Goal: Transaction & Acquisition: Purchase product/service

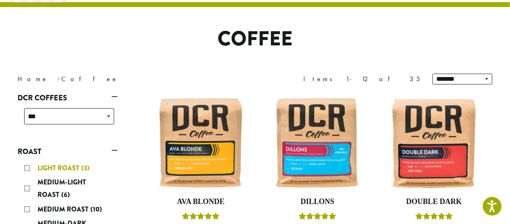
click at [29, 167] on div "Light Roast (3)" at bounding box center [69, 168] width 90 height 13
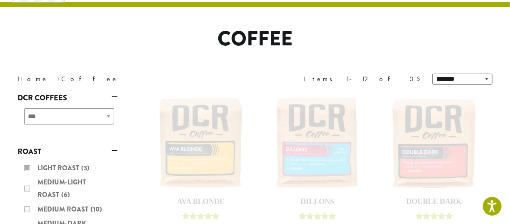
click at [150, 70] on div "**********" at bounding box center [255, 79] width 500 height 23
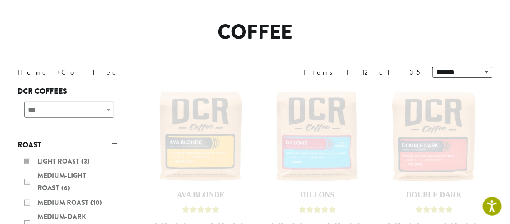
scroll to position [33, 0]
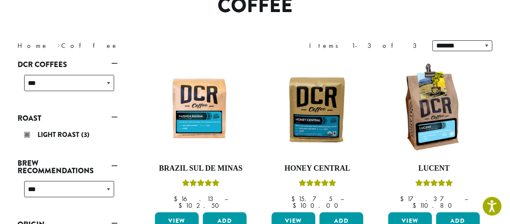
scroll to position [133, 0]
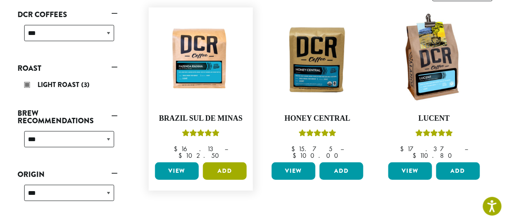
click at [225, 166] on button "Add" at bounding box center [225, 172] width 44 height 18
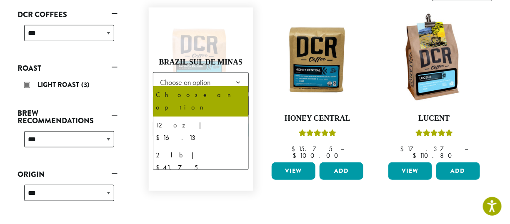
click at [241, 76] on b at bounding box center [238, 83] width 20 height 20
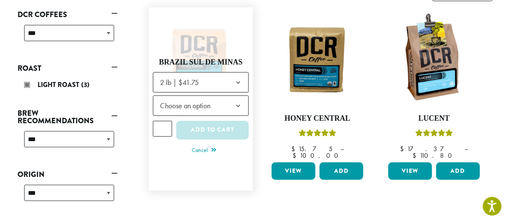
click at [238, 100] on b at bounding box center [238, 106] width 20 height 20
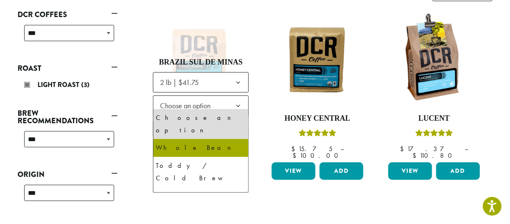
select select "**********"
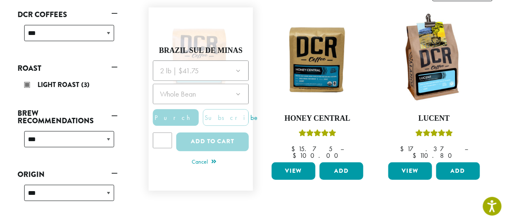
click at [216, 136] on div at bounding box center [201, 108] width 96 height 96
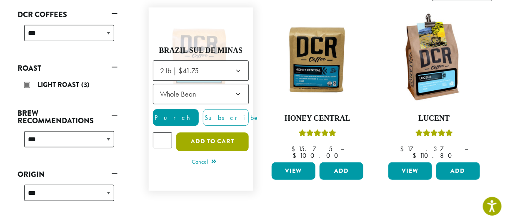
click at [227, 141] on button "Add to cart" at bounding box center [212, 142] width 73 height 19
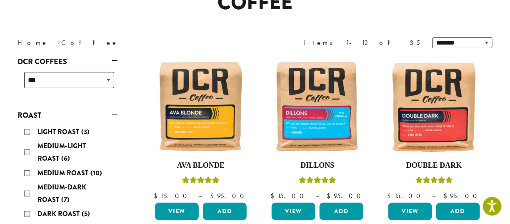
scroll to position [100, 0]
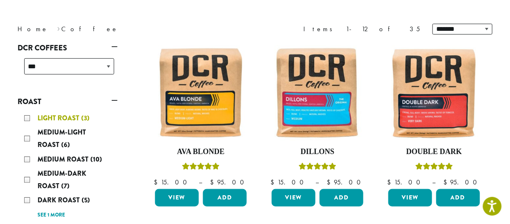
click at [28, 119] on div "Light Roast (3)" at bounding box center [69, 118] width 90 height 13
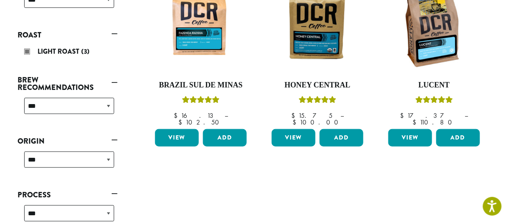
scroll to position [168, 0]
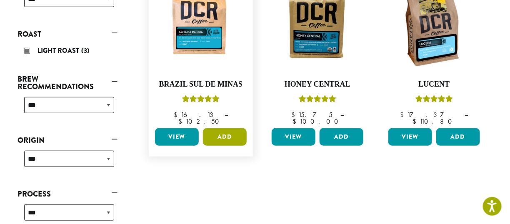
click at [213, 131] on button "Add" at bounding box center [225, 137] width 44 height 18
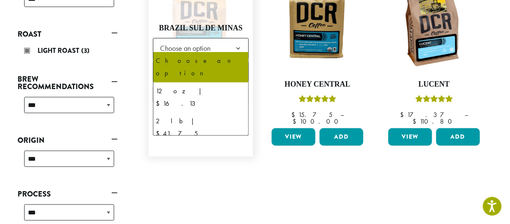
click at [232, 49] on b at bounding box center [238, 48] width 20 height 20
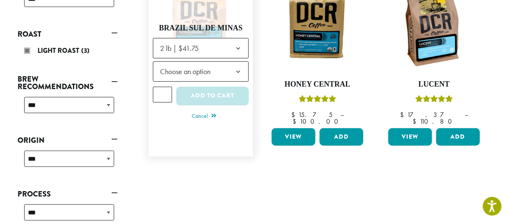
click at [235, 63] on b at bounding box center [238, 72] width 20 height 20
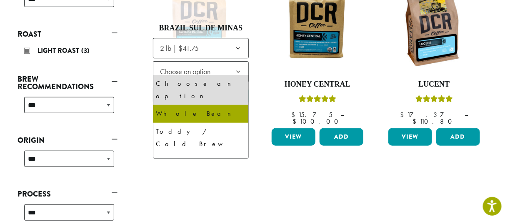
select select "**********"
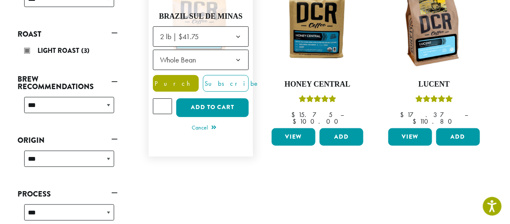
click at [170, 79] on span "Purchase" at bounding box center [188, 83] width 70 height 9
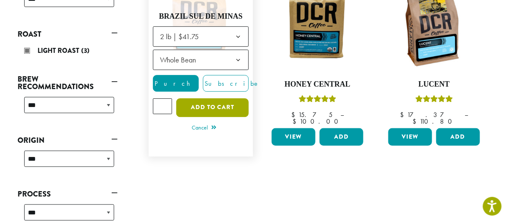
click at [207, 109] on button "Add to cart" at bounding box center [212, 107] width 73 height 19
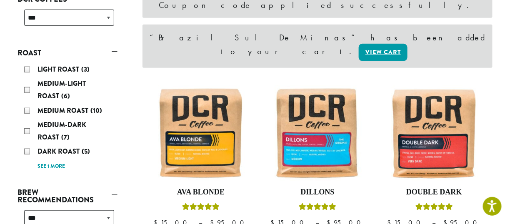
scroll to position [150, 0]
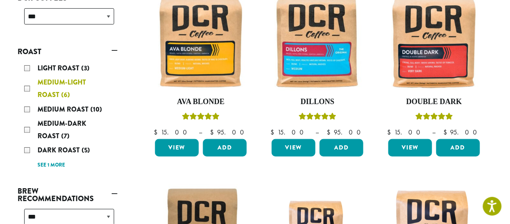
click at [29, 90] on div "Medium-Light Roast (6)" at bounding box center [69, 88] width 90 height 25
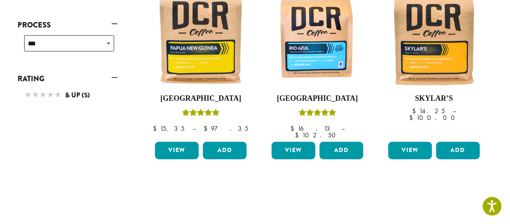
scroll to position [351, 0]
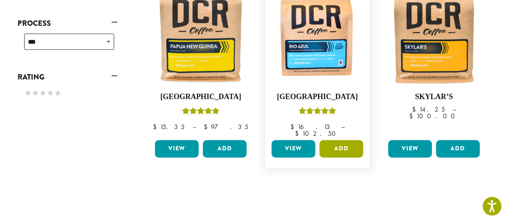
click at [333, 140] on button "Add" at bounding box center [342, 149] width 44 height 18
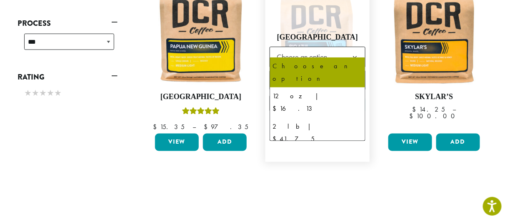
click at [338, 54] on span "Choose an option" at bounding box center [318, 57] width 96 height 20
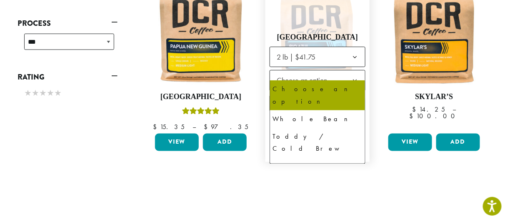
click at [308, 78] on span "Choose an option" at bounding box center [304, 81] width 62 height 16
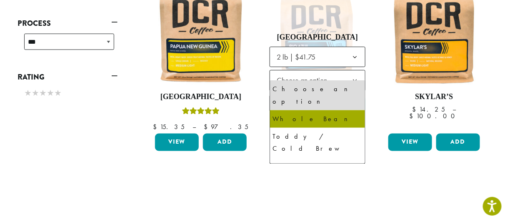
select select "**********"
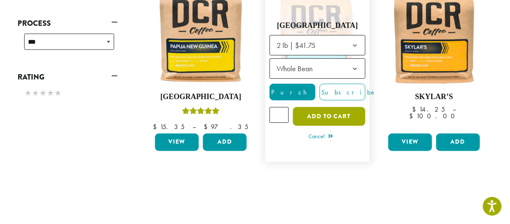
click at [323, 115] on button "Add to cart" at bounding box center [329, 117] width 73 height 19
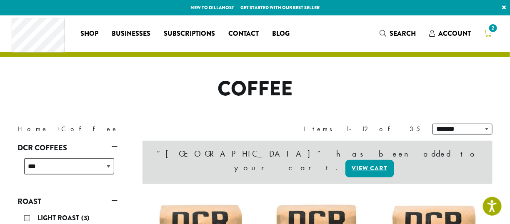
click at [490, 34] on icon "2" at bounding box center [488, 33] width 8 height 7
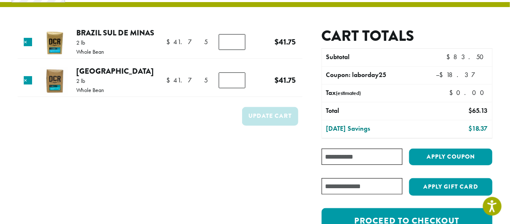
scroll to position [48, 0]
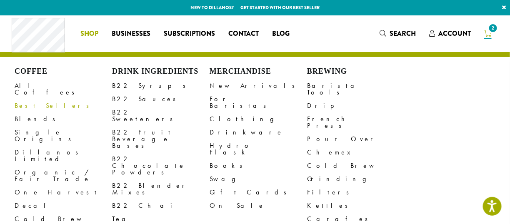
click at [36, 103] on link "Best Sellers" at bounding box center [64, 105] width 98 height 13
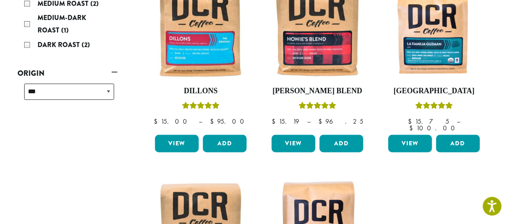
scroll to position [128, 0]
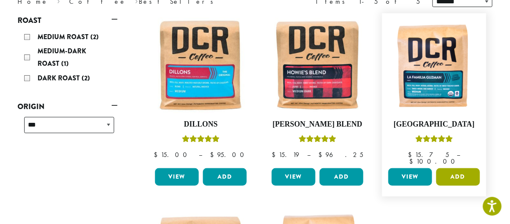
click at [455, 169] on button "Add" at bounding box center [458, 177] width 44 height 18
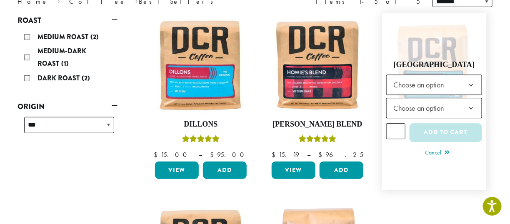
click at [452, 87] on span "Choose an option" at bounding box center [421, 85] width 62 height 16
click at [450, 108] on span "Choose an option" at bounding box center [421, 108] width 62 height 16
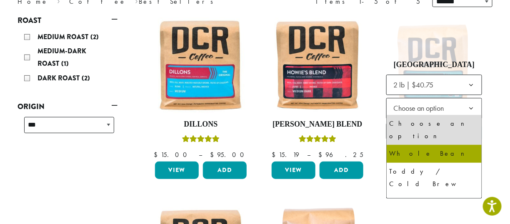
select select "**********"
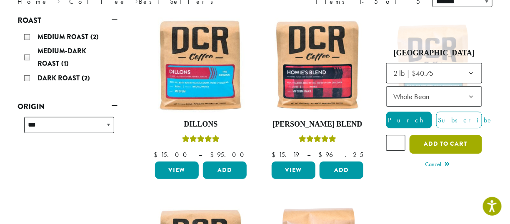
click at [448, 143] on button "Add to cart" at bounding box center [446, 144] width 73 height 19
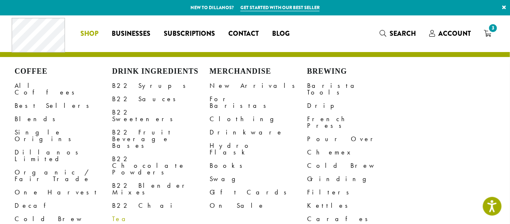
click at [120, 213] on link "Tea" at bounding box center [161, 219] width 98 height 13
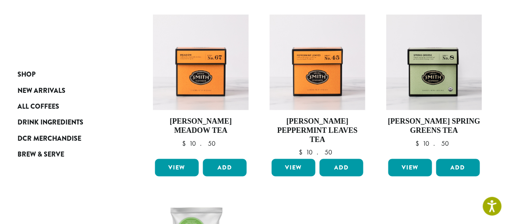
scroll to position [322, 0]
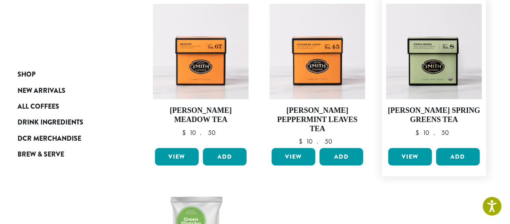
click at [422, 161] on link "View" at bounding box center [410, 157] width 44 height 18
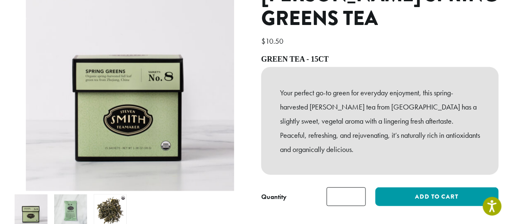
scroll to position [117, 0]
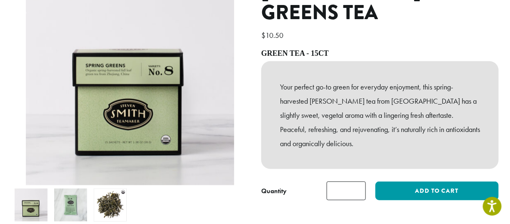
click at [71, 198] on img at bounding box center [70, 205] width 33 height 33
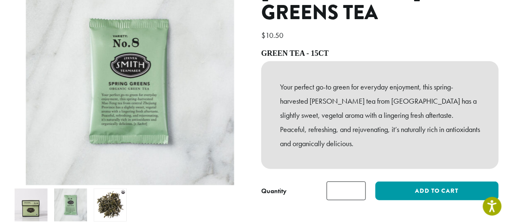
click at [113, 197] on img at bounding box center [110, 205] width 33 height 33
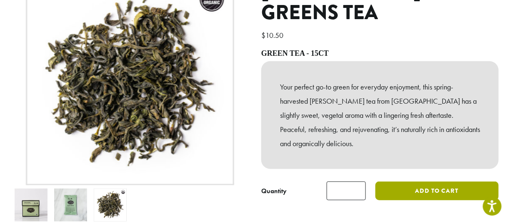
click at [392, 196] on button "Add to cart" at bounding box center [437, 191] width 123 height 19
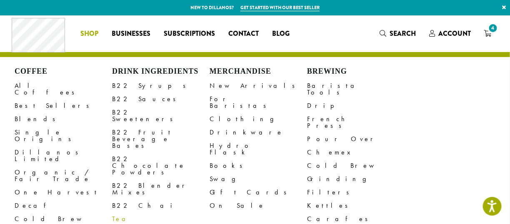
click at [117, 213] on link "Tea" at bounding box center [161, 219] width 98 height 13
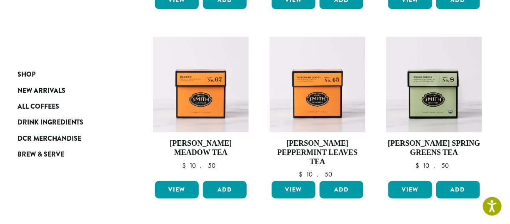
scroll to position [272, 0]
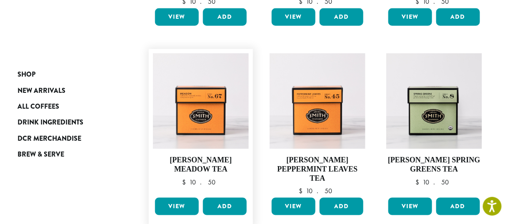
click at [185, 201] on link "View" at bounding box center [177, 207] width 44 height 18
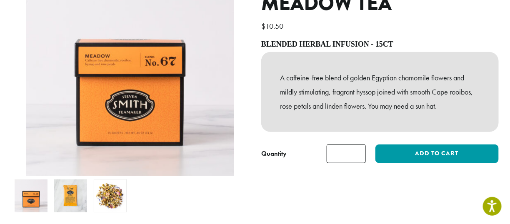
scroll to position [133, 0]
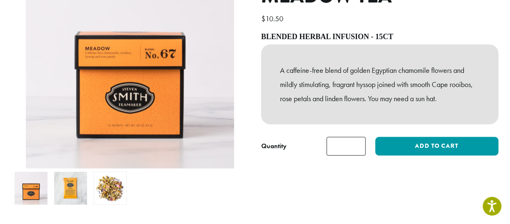
click at [111, 198] on img at bounding box center [110, 188] width 33 height 33
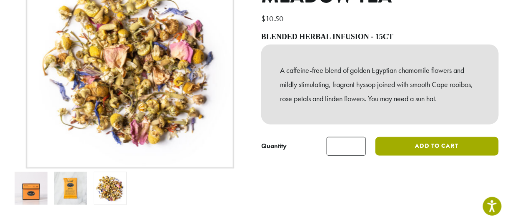
click at [453, 149] on button "Add to cart" at bounding box center [437, 146] width 123 height 19
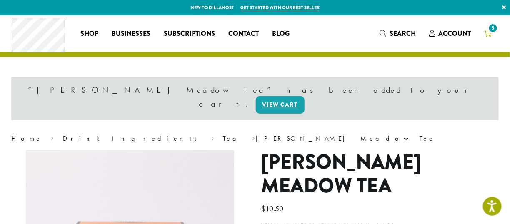
click at [490, 28] on span "5" at bounding box center [493, 28] width 11 height 11
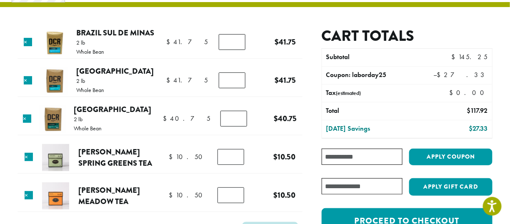
scroll to position [67, 0]
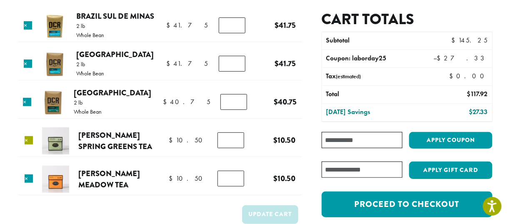
click at [31, 140] on link "×" at bounding box center [29, 140] width 8 height 8
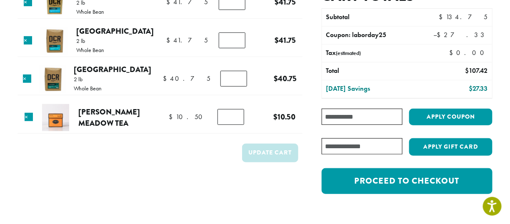
scroll to position [146, 0]
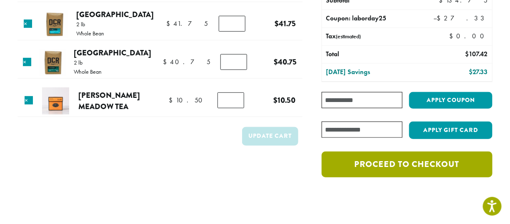
click at [429, 157] on link "Proceed to checkout" at bounding box center [407, 165] width 171 height 26
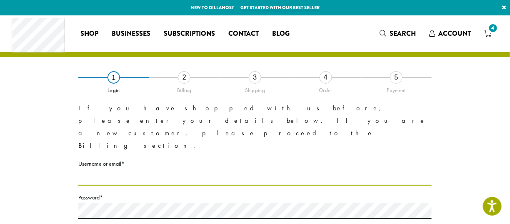
type input "**********"
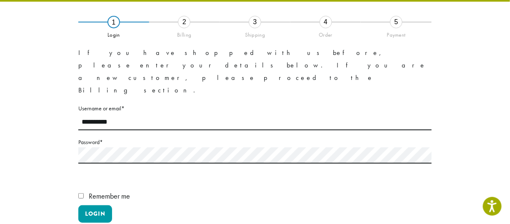
scroll to position [94, 0]
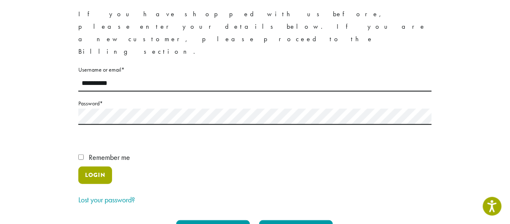
click at [102, 167] on button "Login" at bounding box center [95, 176] width 34 height 18
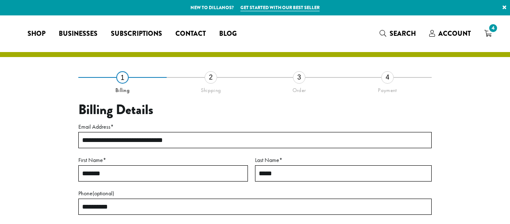
select select "**"
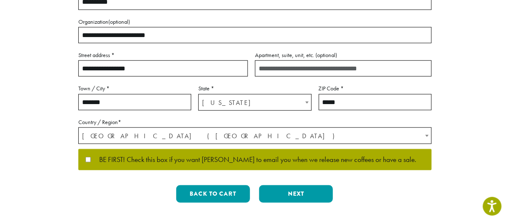
scroll to position [238, 0]
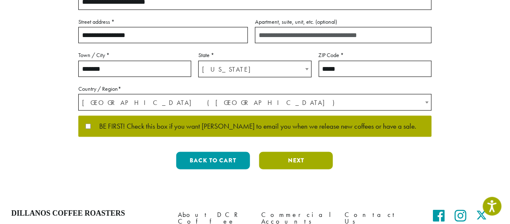
click at [285, 161] on button "Next" at bounding box center [296, 161] width 74 height 18
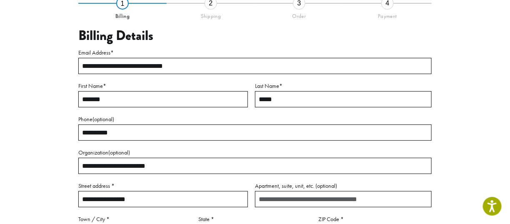
scroll to position [48, 0]
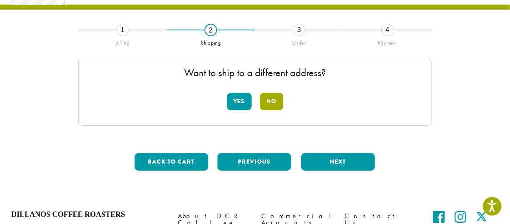
click at [276, 108] on button "No" at bounding box center [271, 102] width 23 height 18
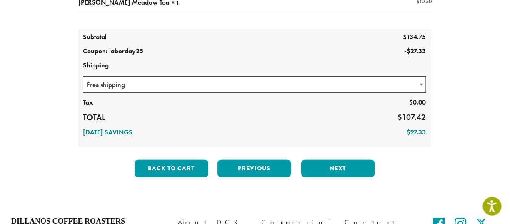
scroll to position [214, 0]
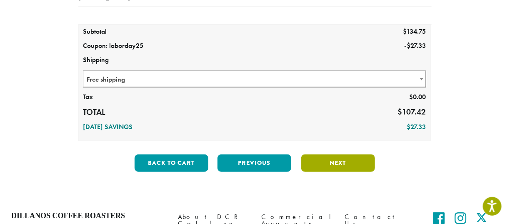
click at [338, 167] on button "Next" at bounding box center [338, 164] width 74 height 18
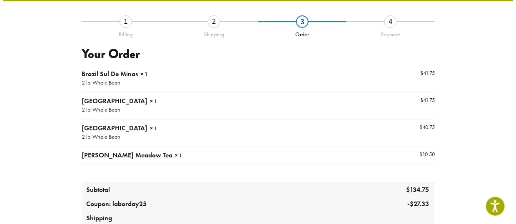
scroll to position [48, 0]
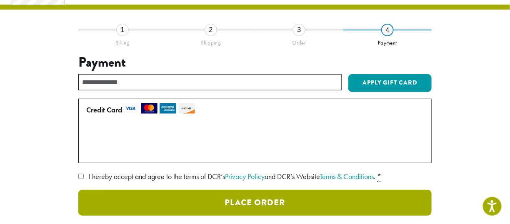
click at [274, 198] on button "Place Order" at bounding box center [254, 203] width 353 height 26
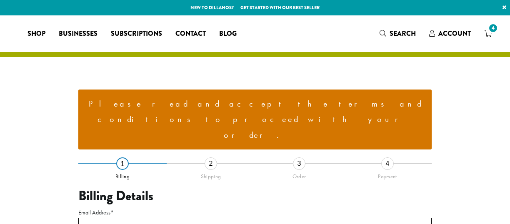
select select "**"
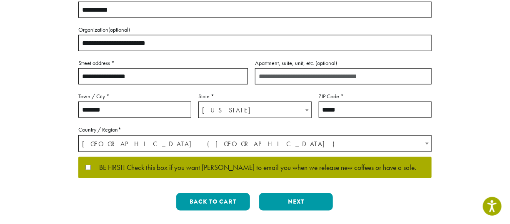
scroll to position [317, 0]
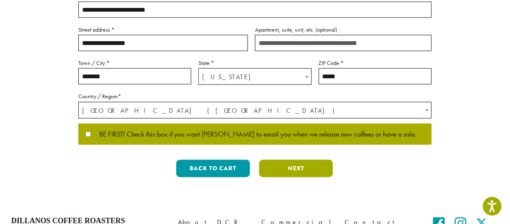
click at [280, 160] on button "Next" at bounding box center [296, 169] width 74 height 18
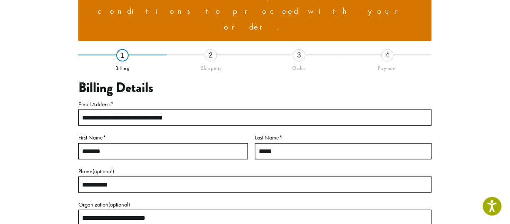
scroll to position [103, 0]
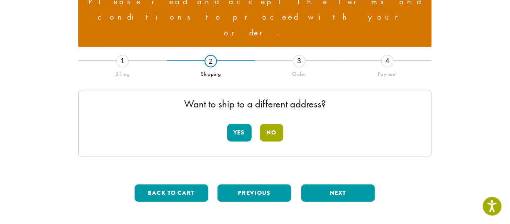
click at [273, 124] on button "No" at bounding box center [271, 133] width 23 height 18
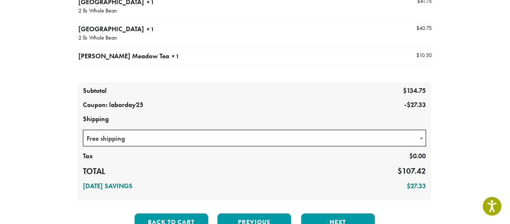
scroll to position [241, 0]
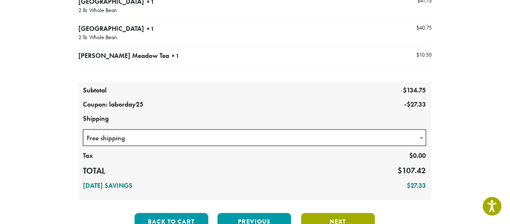
click at [329, 213] on button "Next" at bounding box center [338, 222] width 74 height 18
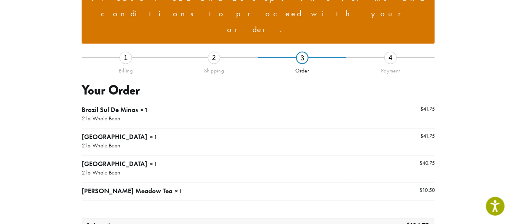
scroll to position [103, 0]
